Goal: Obtain resource: Download file/media

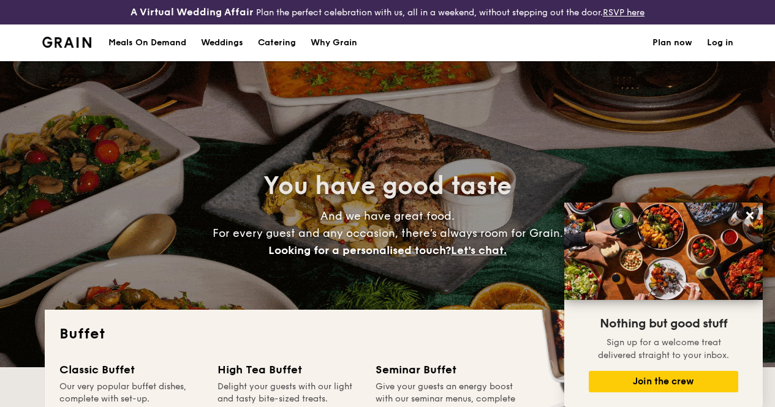
select select
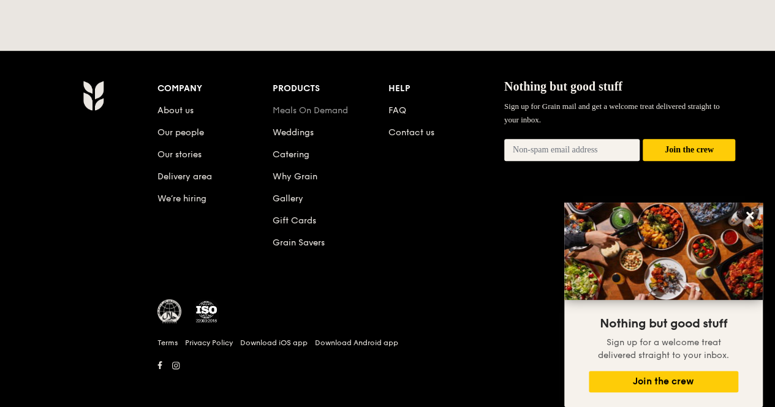
click at [290, 105] on link "Meals On Demand" at bounding box center [310, 110] width 75 height 10
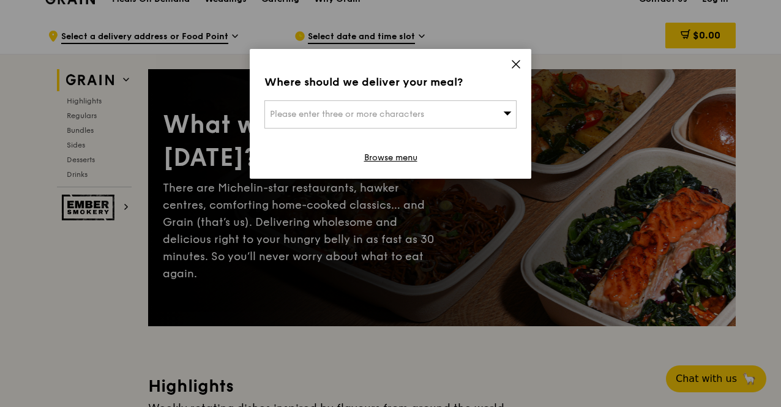
scroll to position [61, 0]
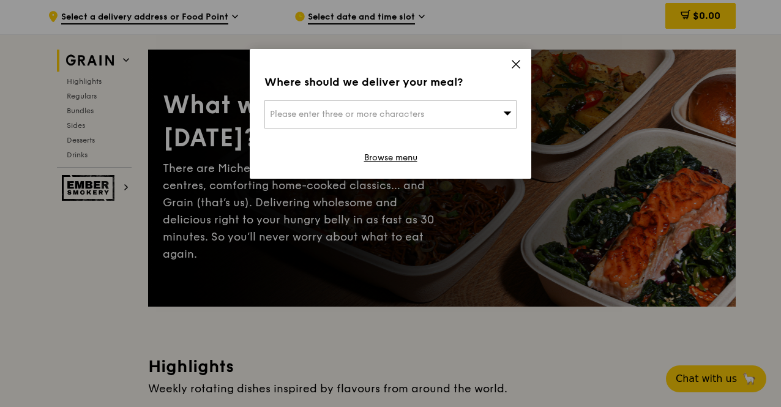
click at [519, 65] on icon at bounding box center [516, 64] width 11 height 11
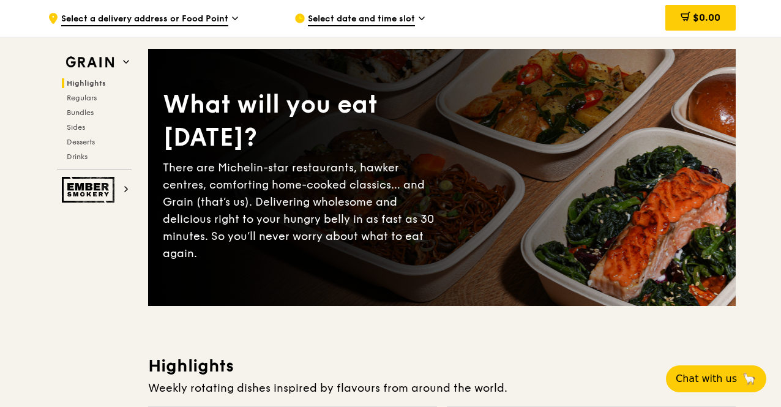
scroll to position [0, 0]
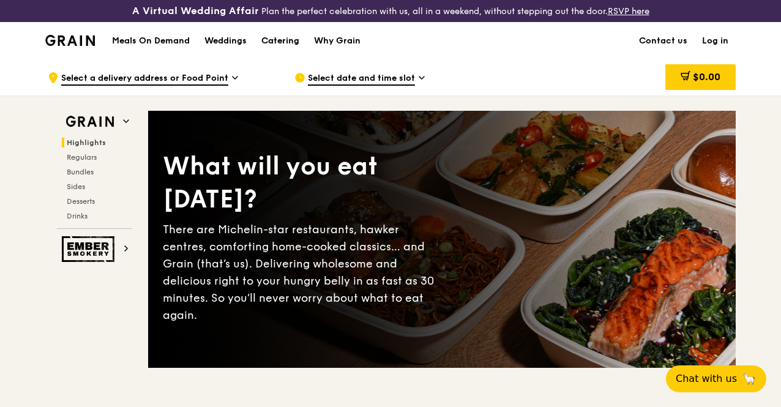
click at [299, 46] on div "Catering" at bounding box center [280, 41] width 38 height 37
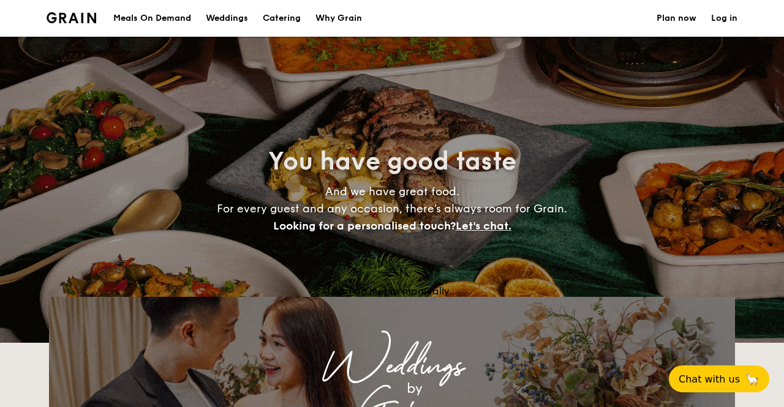
select select
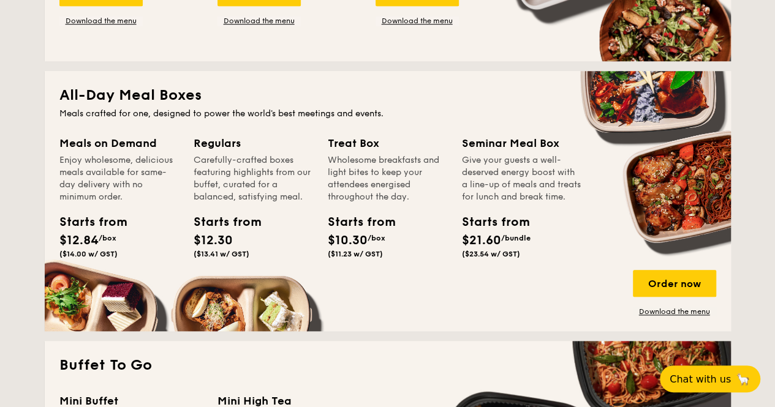
scroll to position [490, 0]
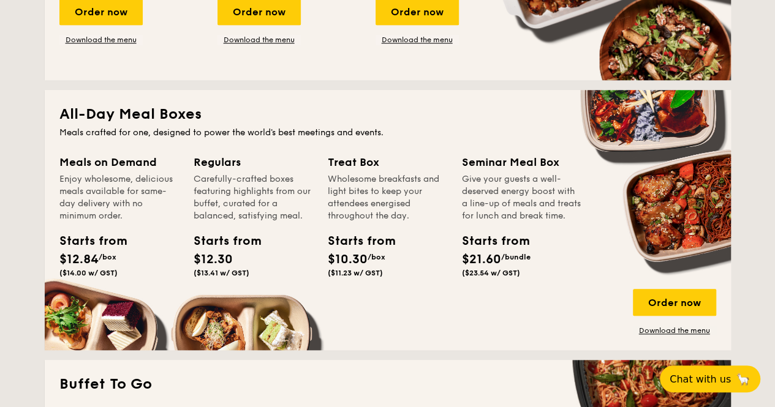
click at [353, 170] on div "Treat Box" at bounding box center [387, 162] width 119 height 17
click at [666, 336] on link "Download the menu" at bounding box center [674, 331] width 83 height 10
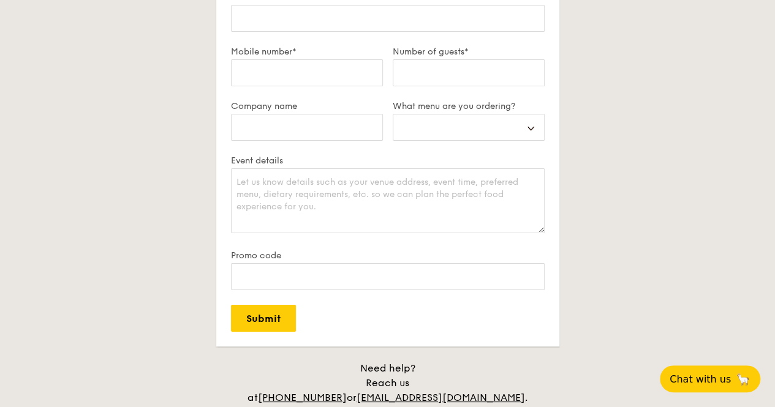
scroll to position [2694, 0]
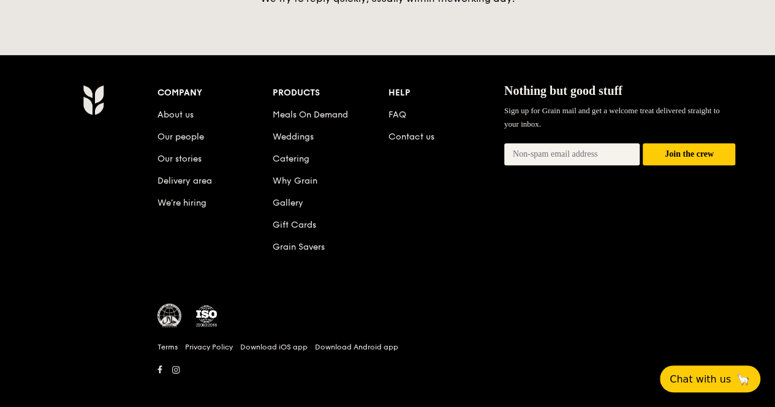
click at [409, 113] on li "FAQ" at bounding box center [446, 113] width 116 height 22
click at [398, 110] on link "FAQ" at bounding box center [397, 115] width 18 height 10
